Goal: Check status: Check status

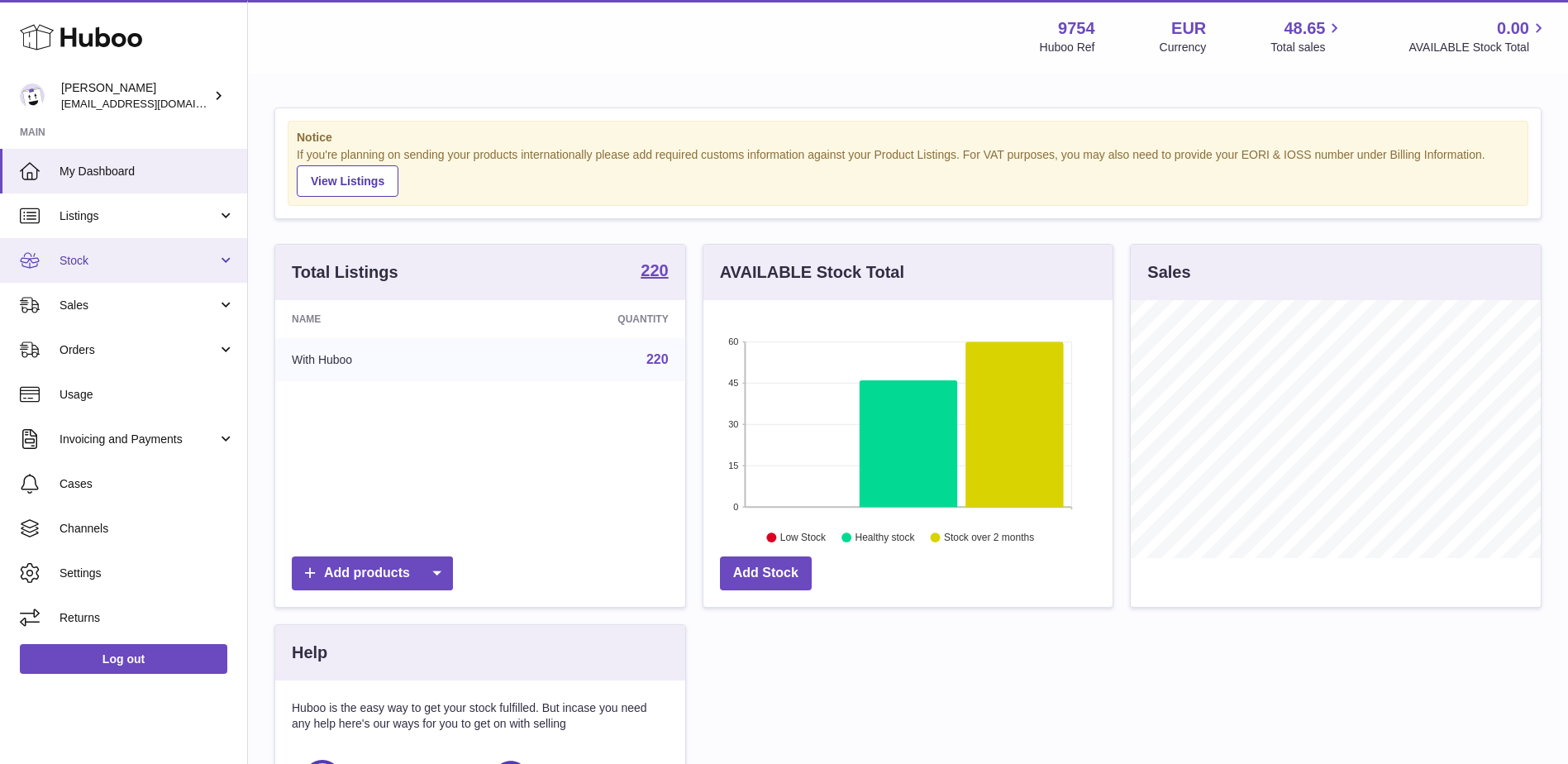
scroll to position [258, 409]
click at [168, 257] on span "Stock" at bounding box center [138, 261] width 158 height 16
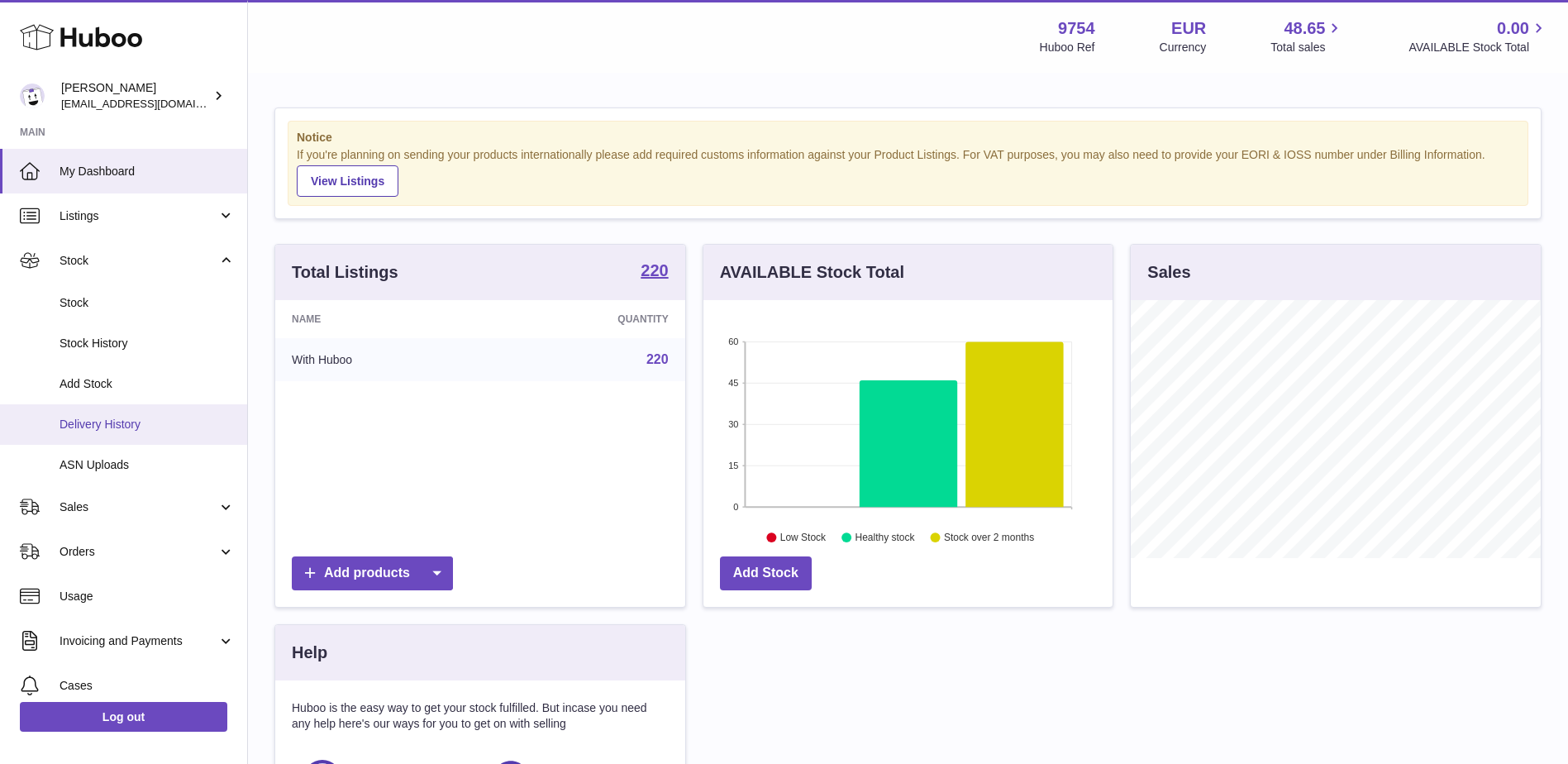
click at [159, 414] on link "Delivery History" at bounding box center [123, 424] width 247 height 41
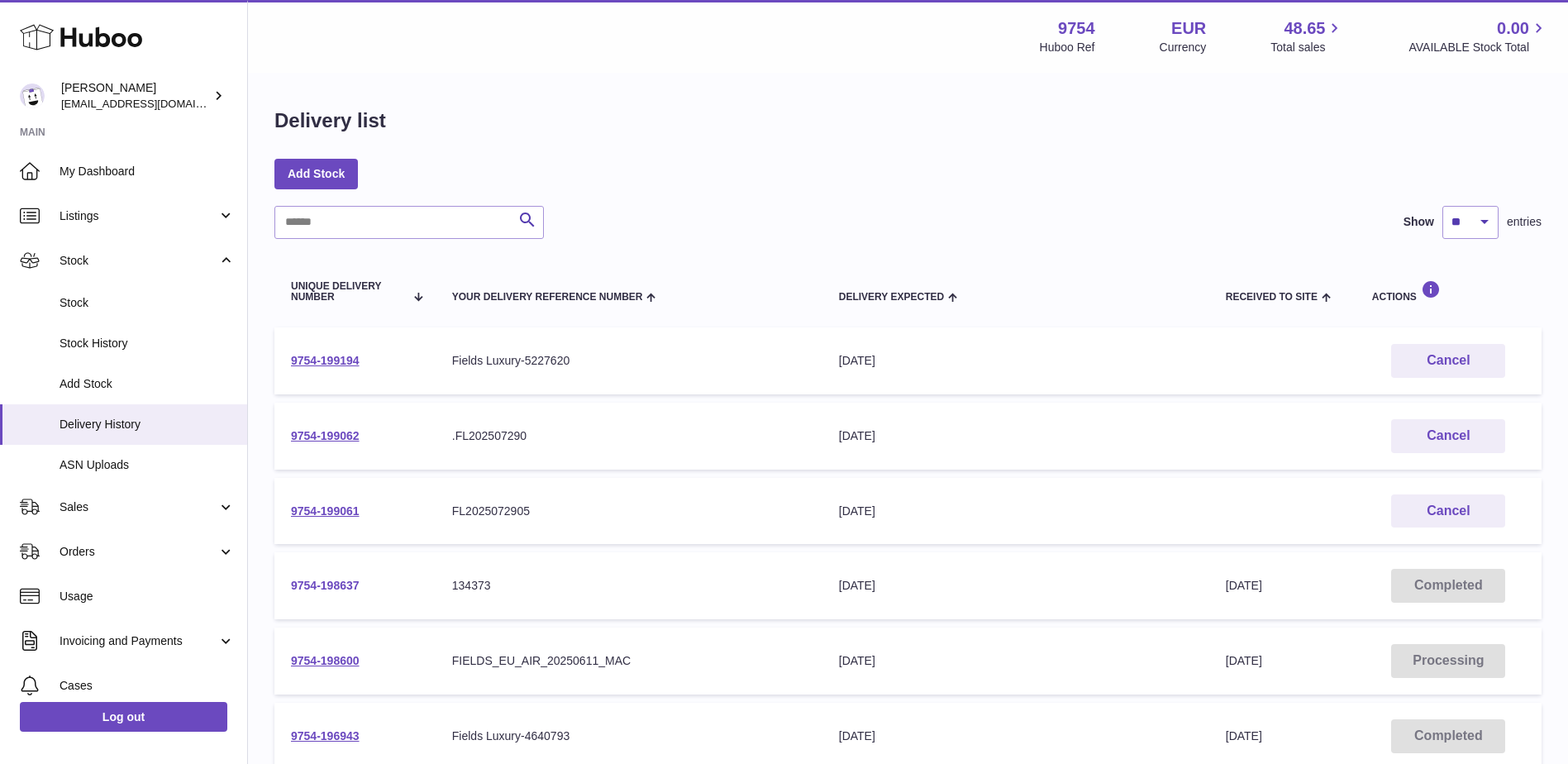
click at [318, 582] on link "9754-198637" at bounding box center [325, 585] width 68 height 13
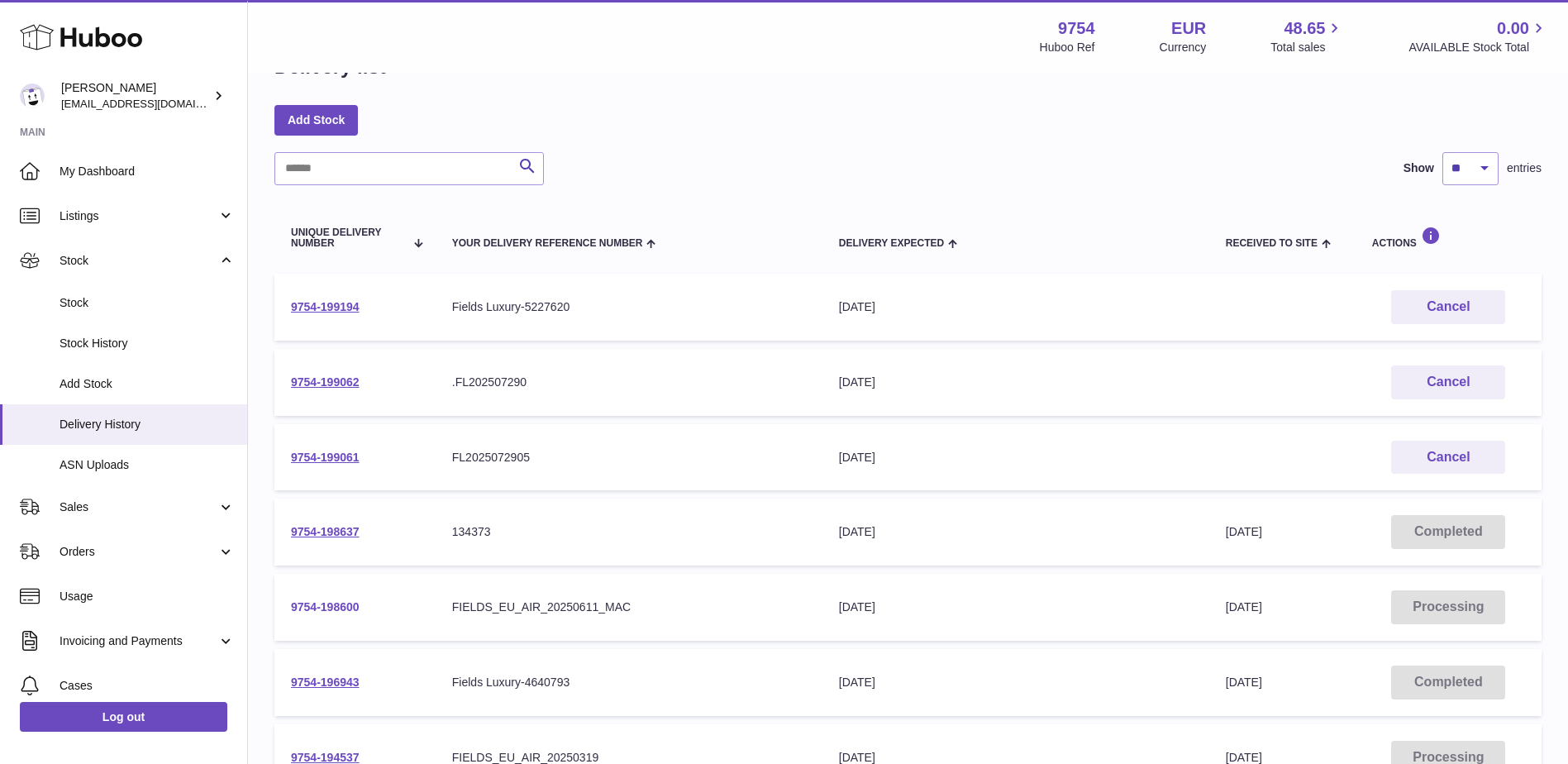
scroll to position [82, 0]
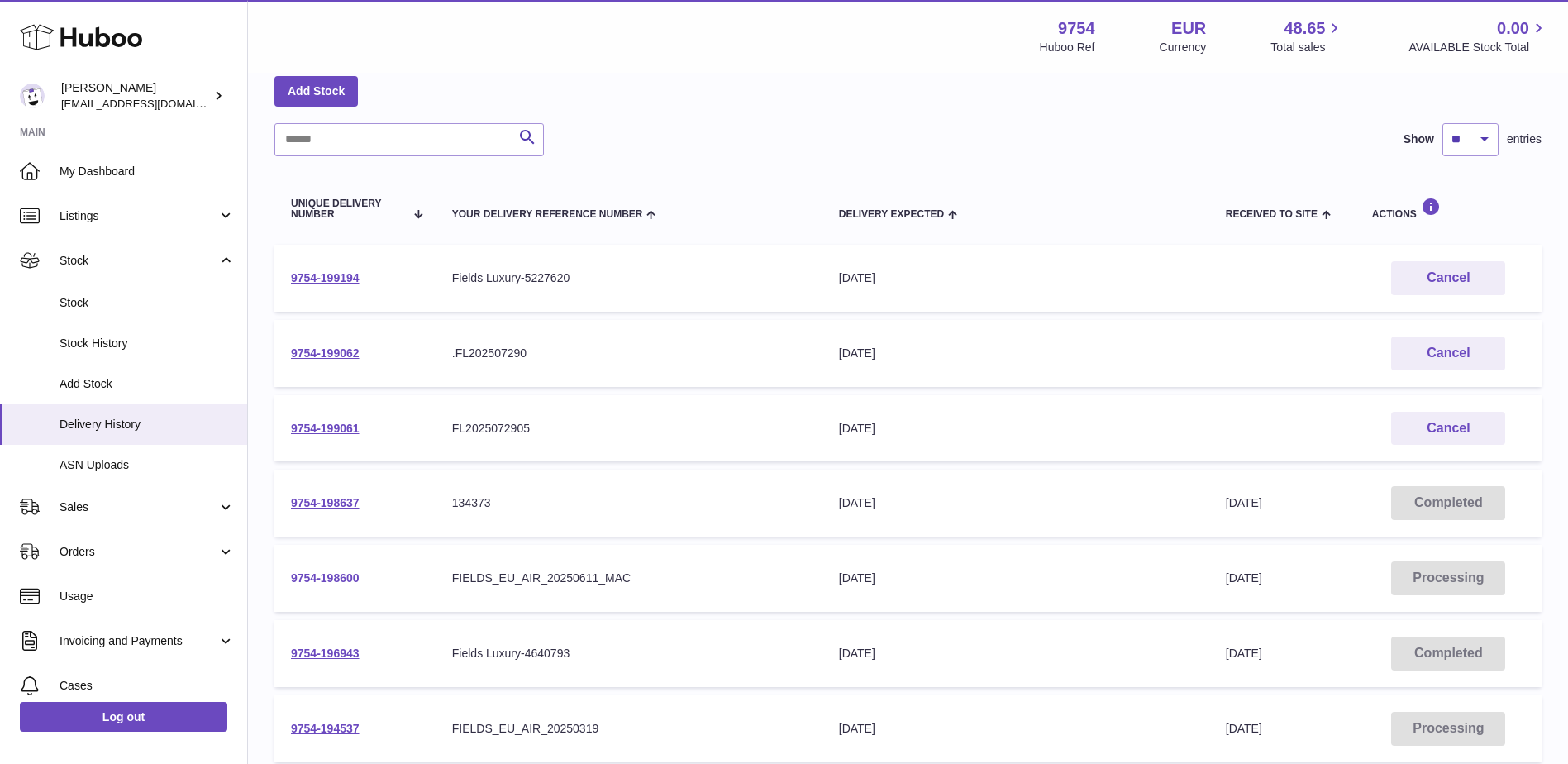
click at [311, 582] on link "9754-198600" at bounding box center [325, 577] width 68 height 13
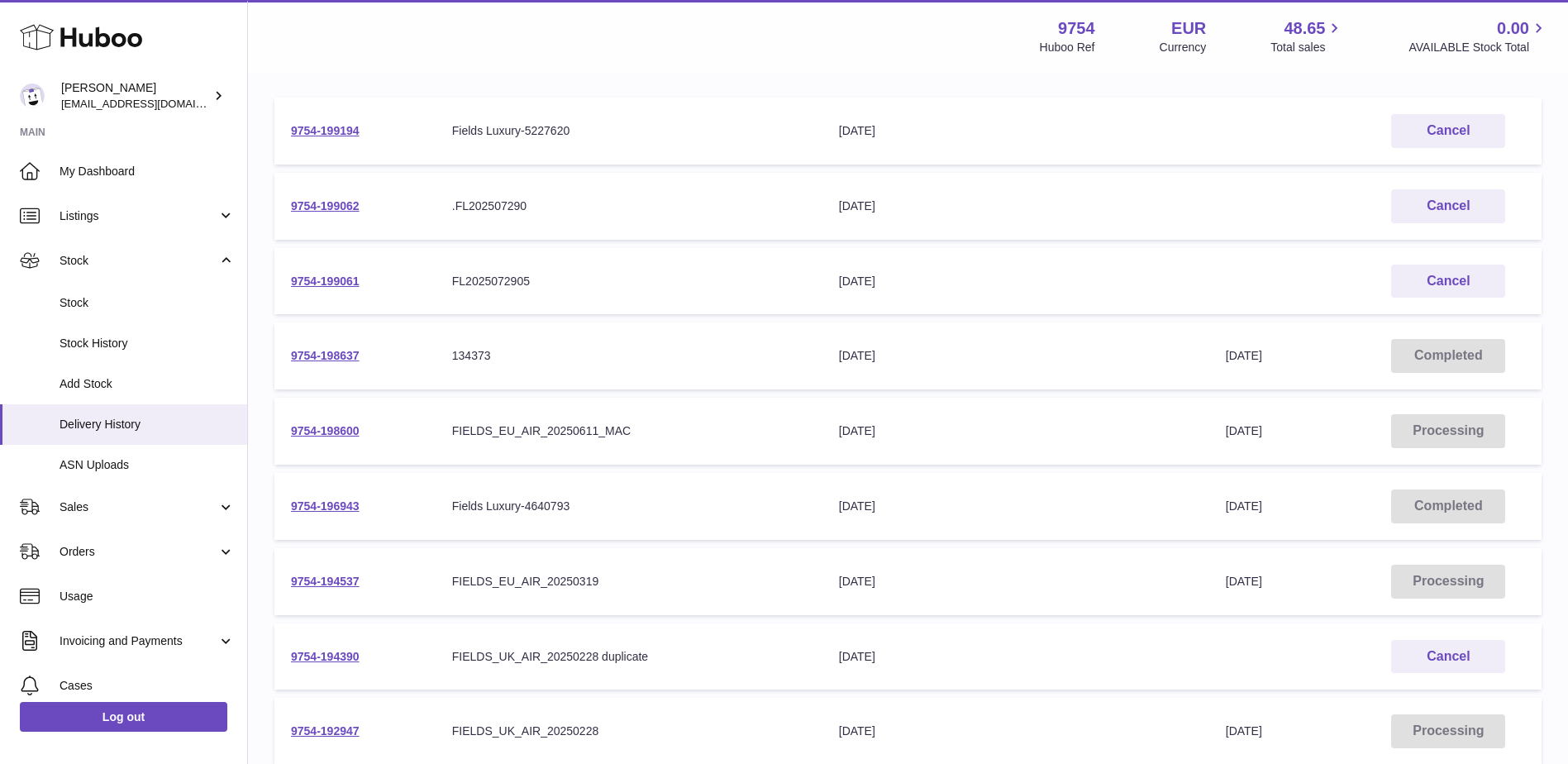
scroll to position [248, 0]
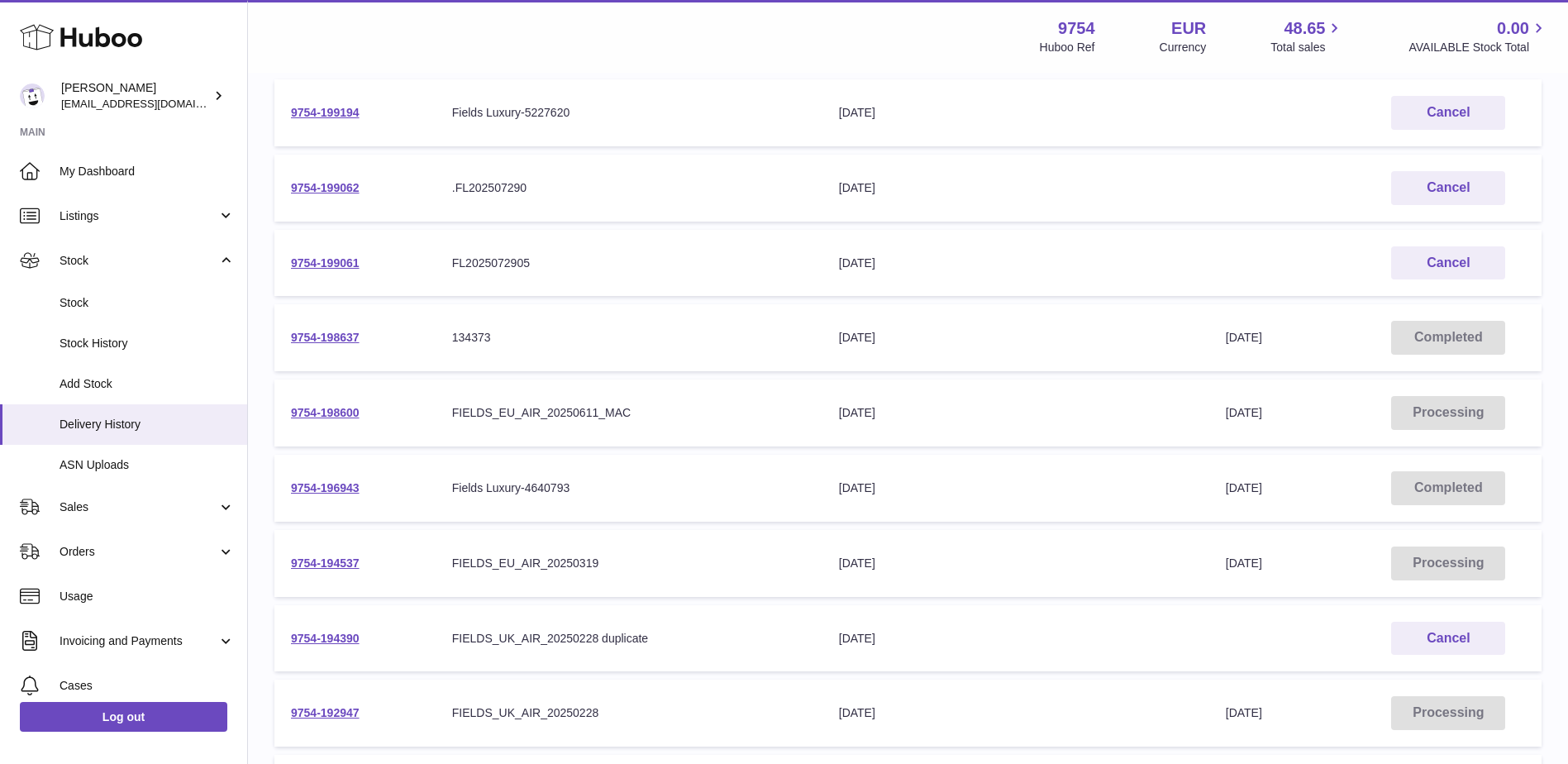
drag, startPoint x: 342, startPoint y: 489, endPoint x: 424, endPoint y: 395, distance: 124.7
click at [342, 489] on link "9754-196943" at bounding box center [325, 487] width 68 height 13
click at [327, 410] on link "9754-198600" at bounding box center [325, 411] width 68 height 13
click at [331, 486] on link "9754-196943" at bounding box center [325, 487] width 68 height 13
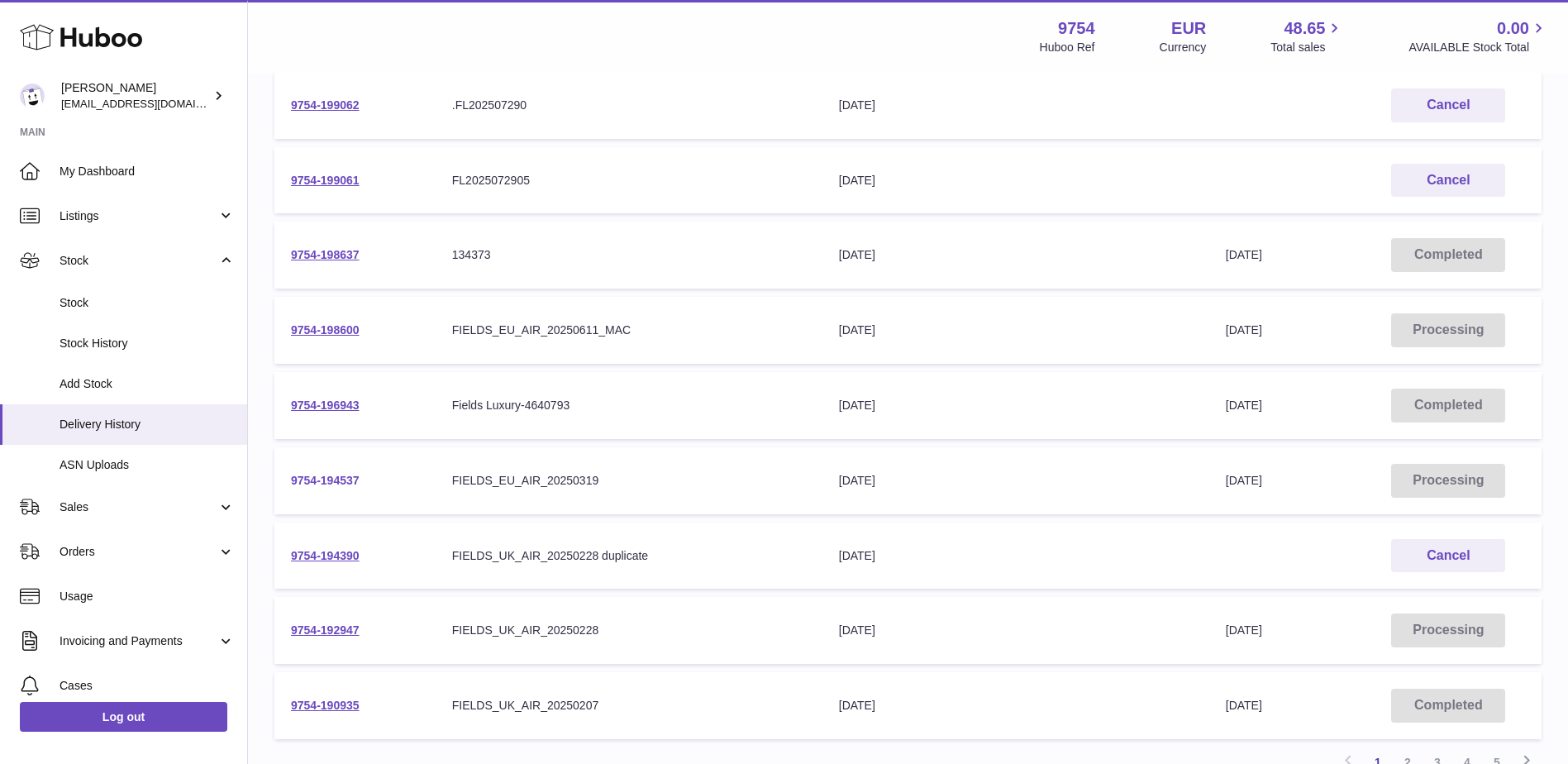
click at [327, 484] on link "9754-194537" at bounding box center [325, 480] width 68 height 13
click at [305, 401] on link "9754-196943" at bounding box center [325, 404] width 68 height 13
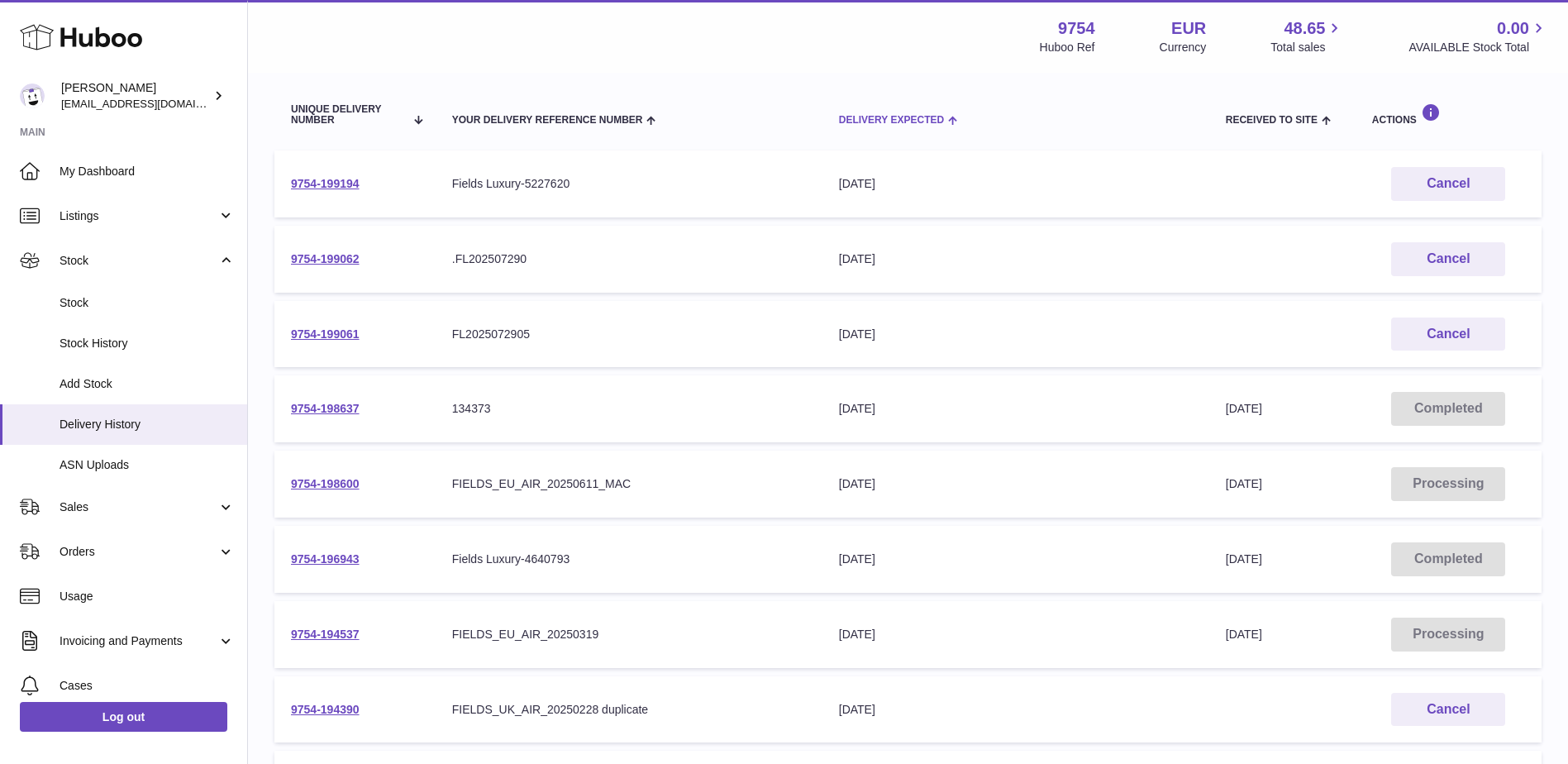
scroll to position [0, 0]
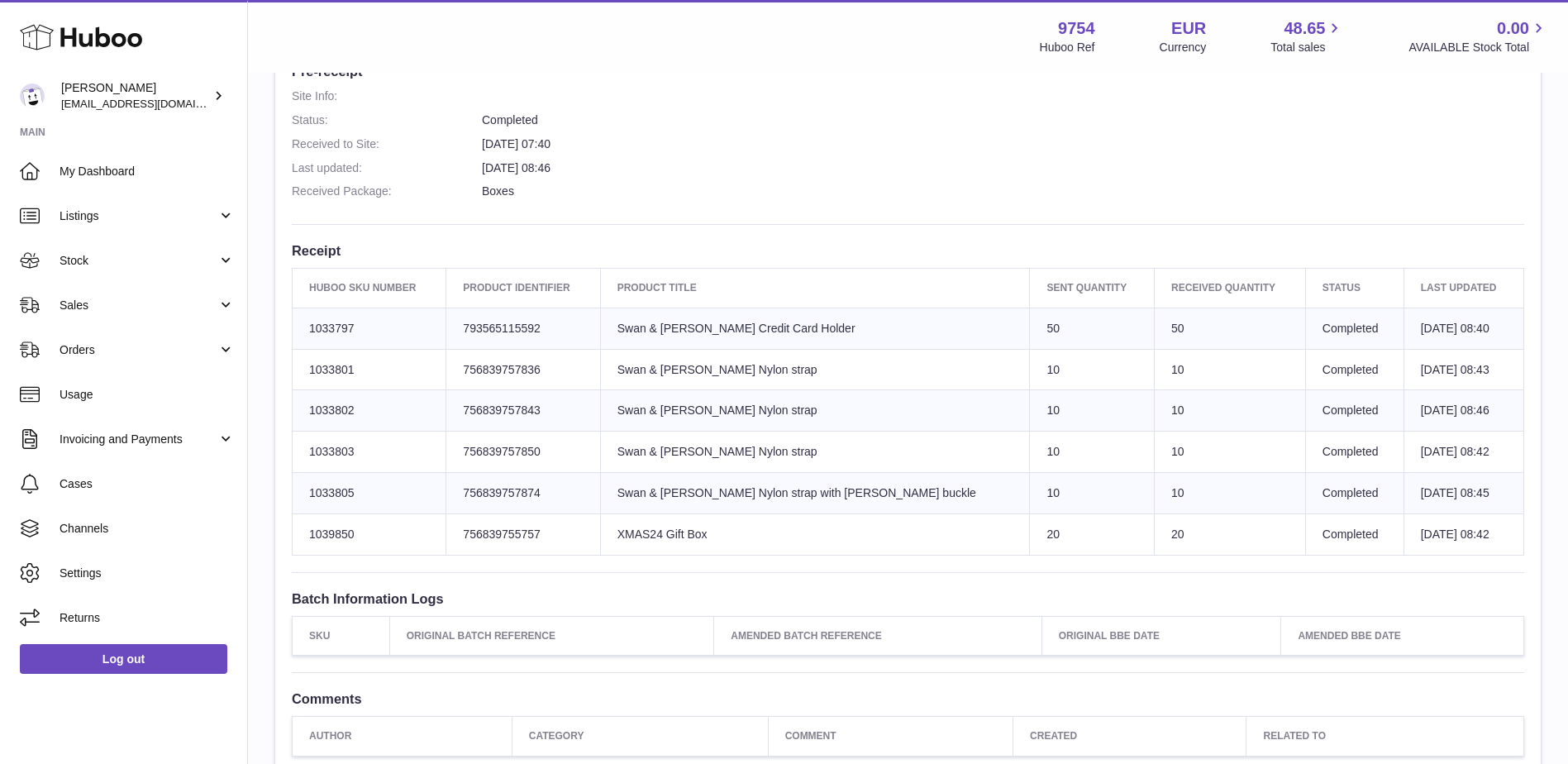
scroll to position [413, 0]
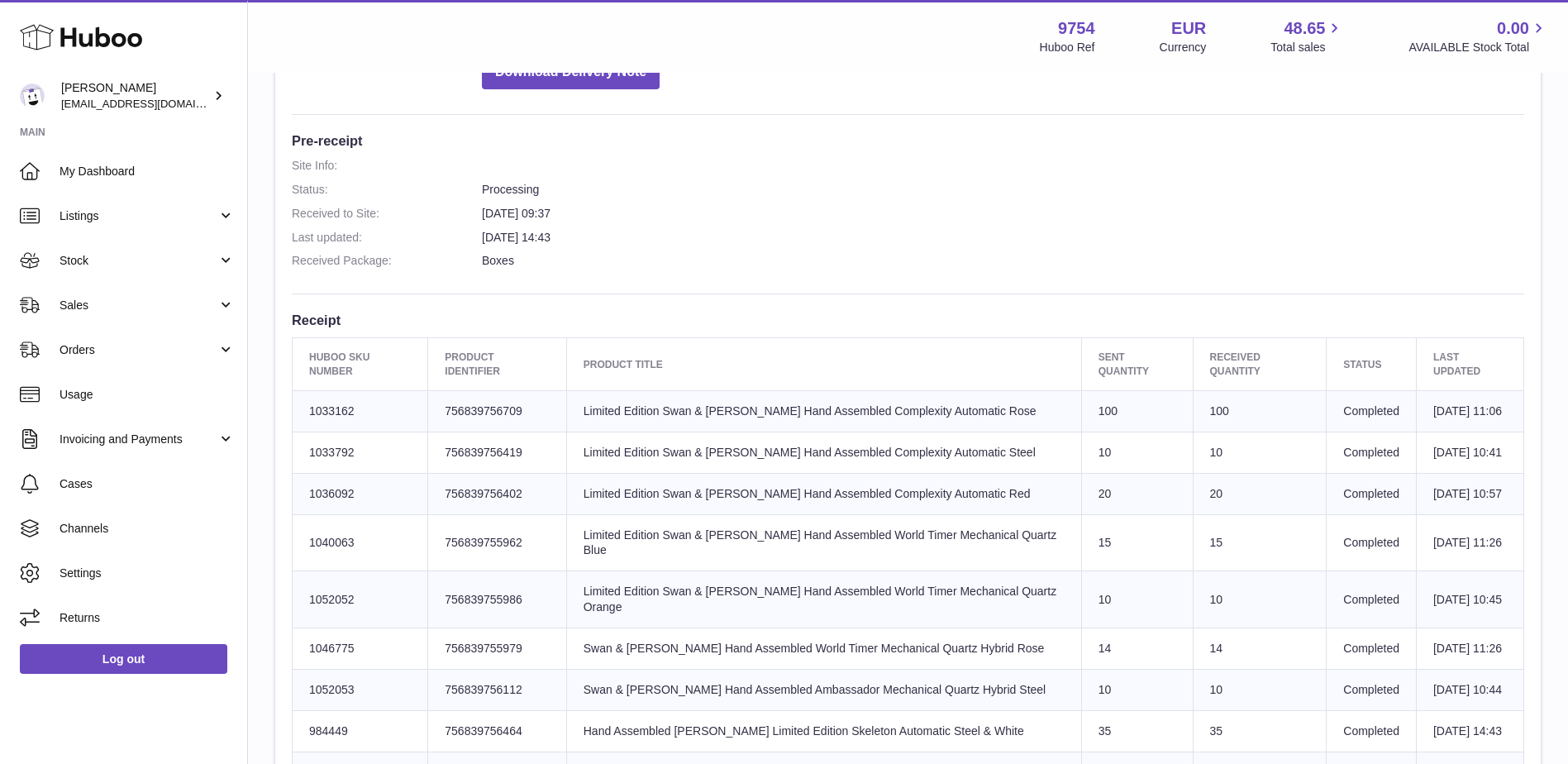
scroll to position [82, 0]
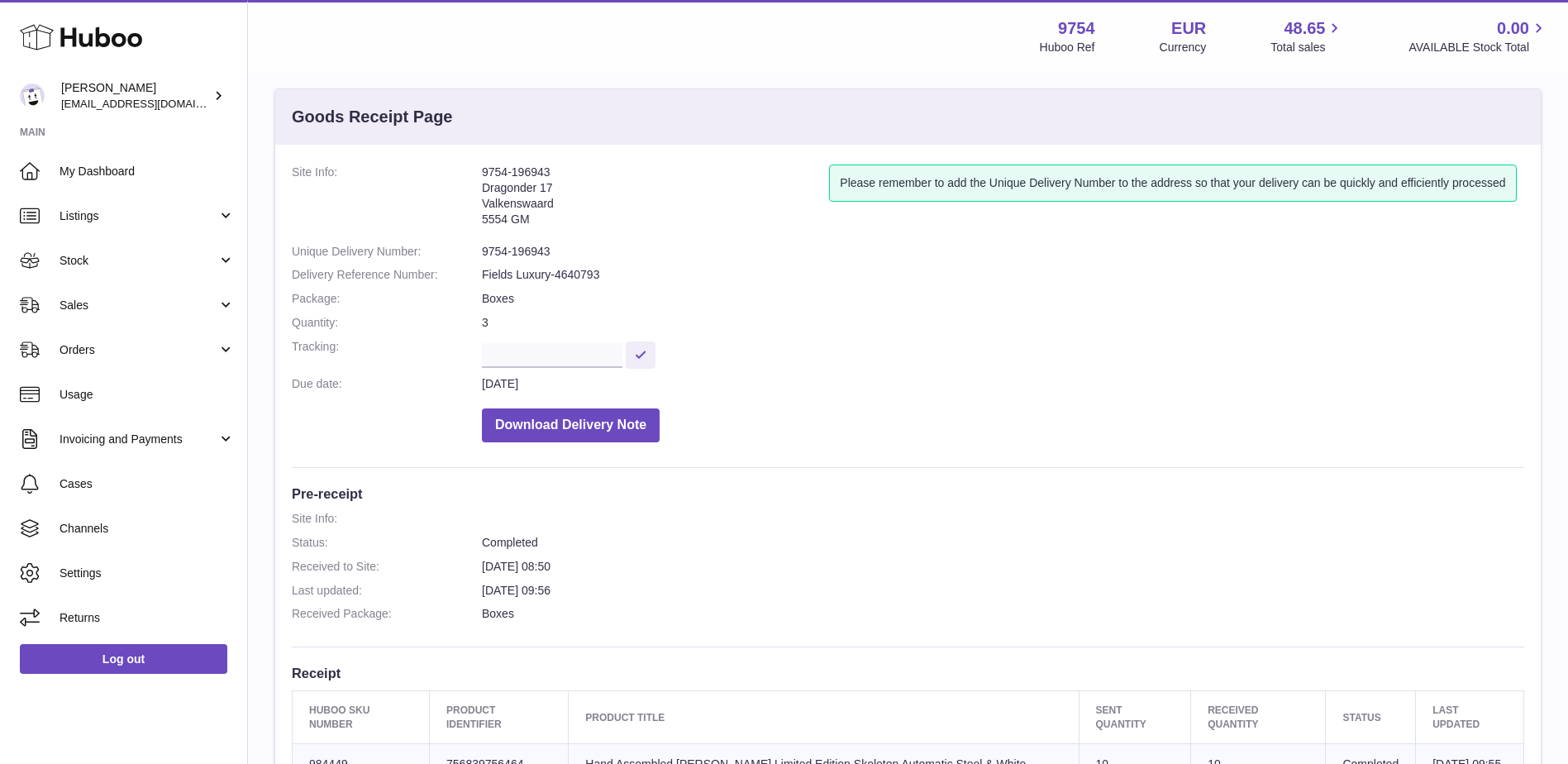
scroll to position [413, 0]
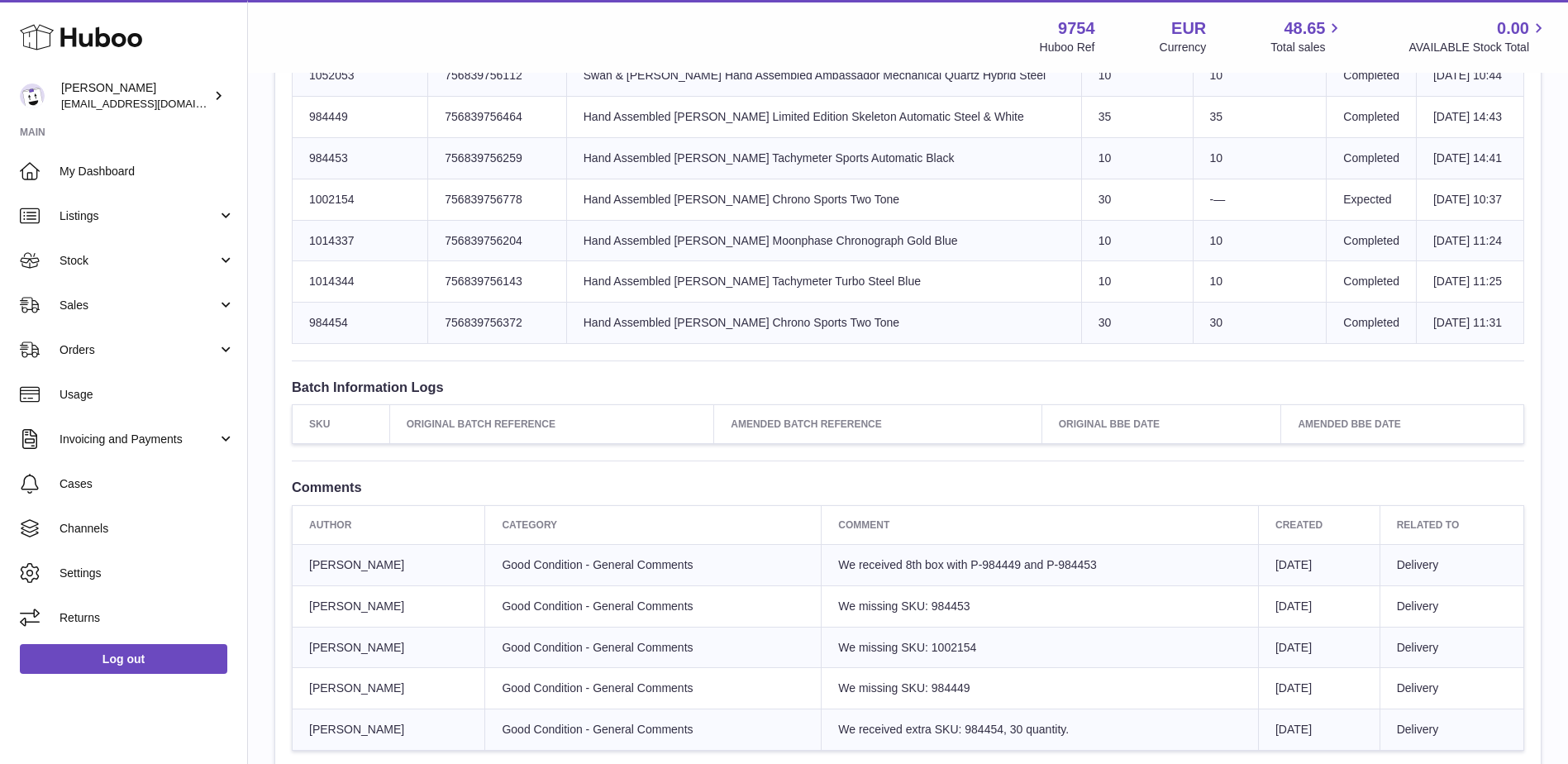
scroll to position [992, 0]
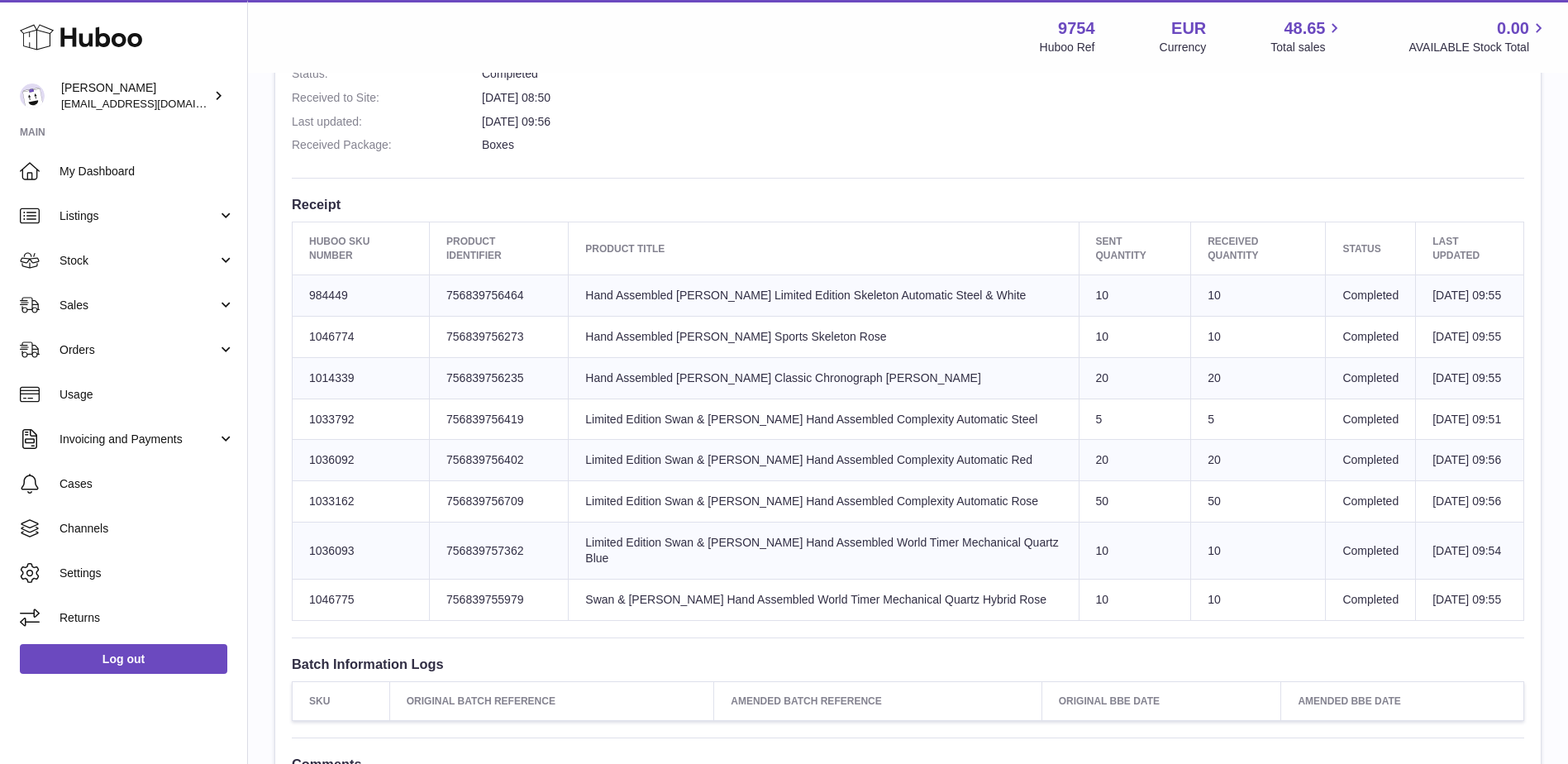
scroll to position [495, 0]
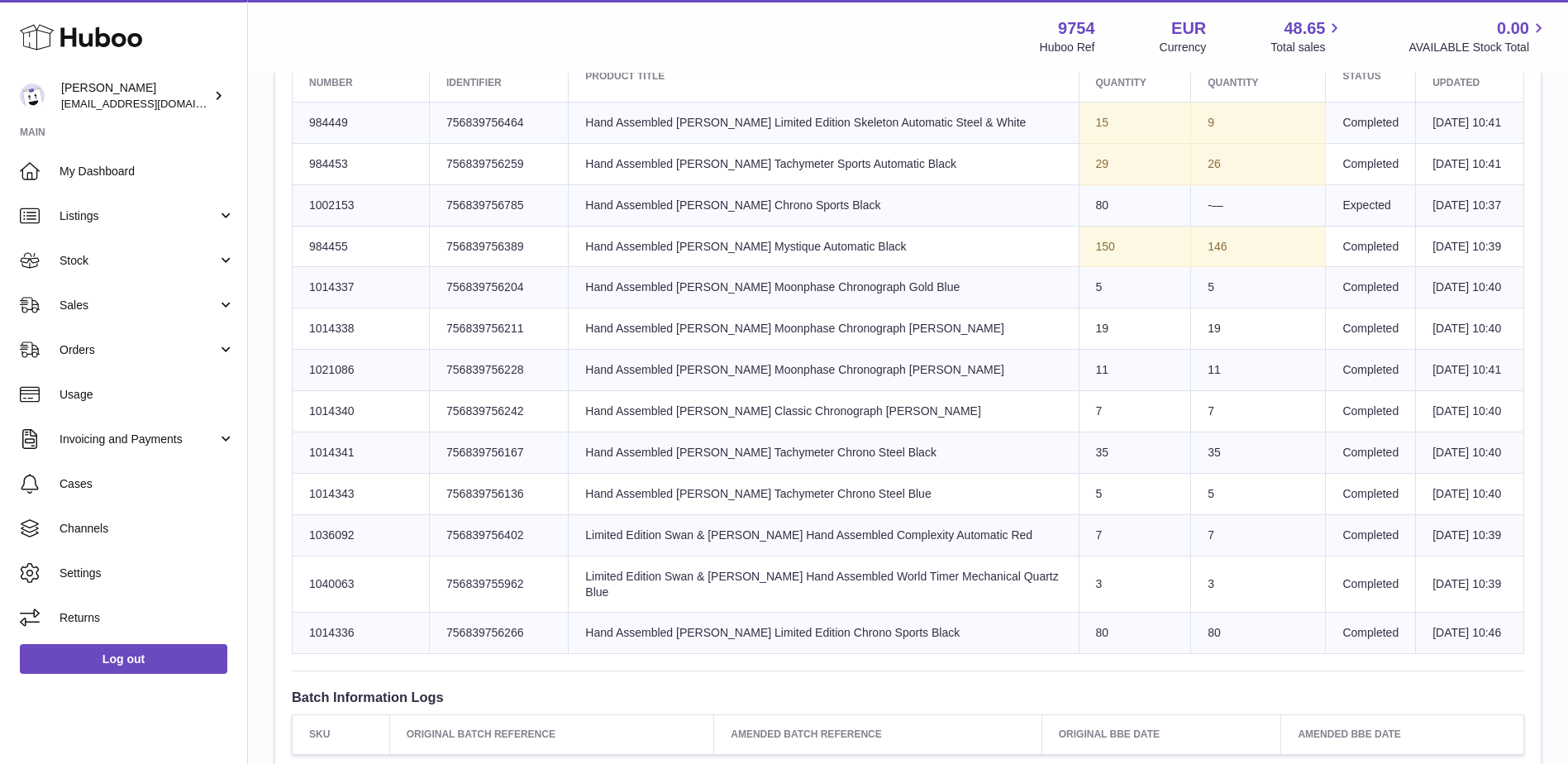
scroll to position [661, 0]
